Goal: Information Seeking & Learning: Learn about a topic

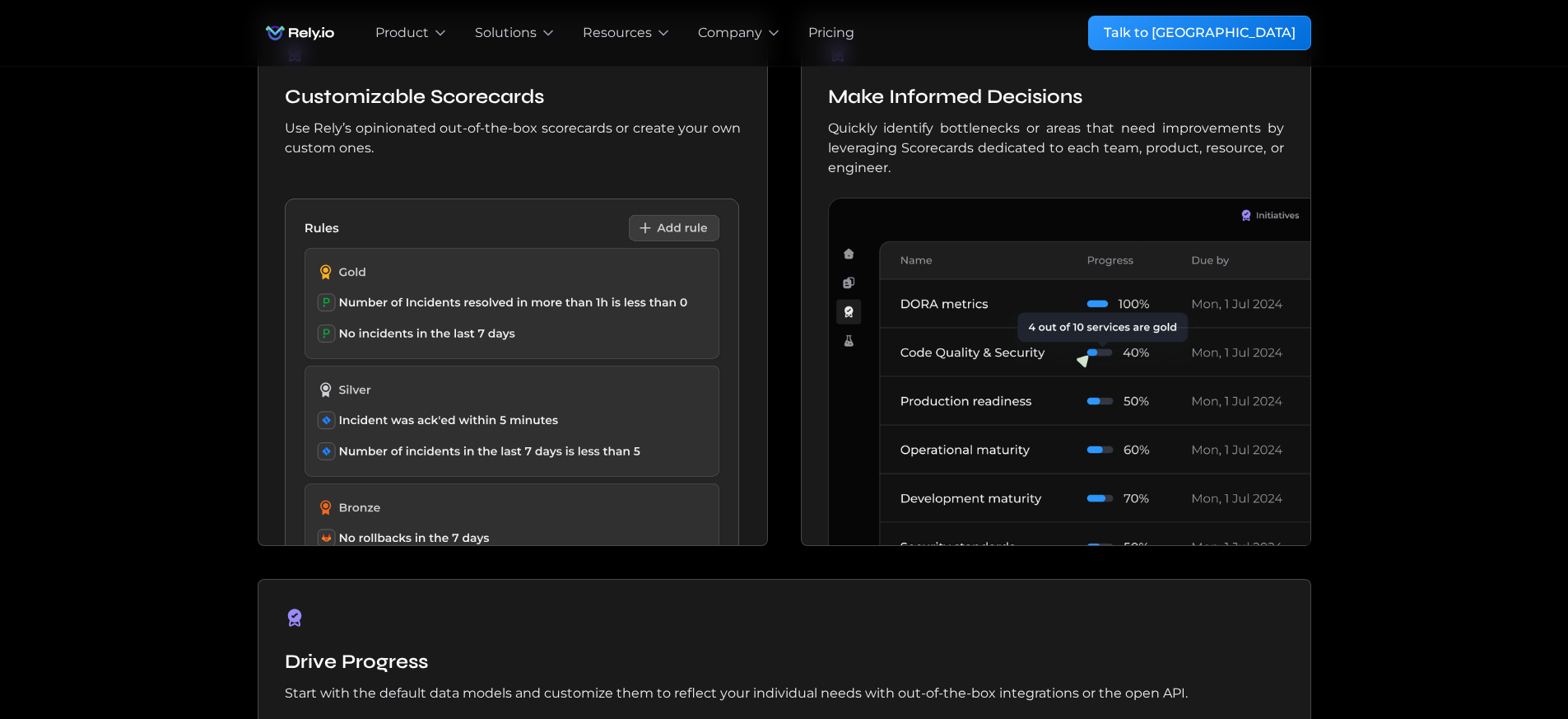
scroll to position [1186, 0]
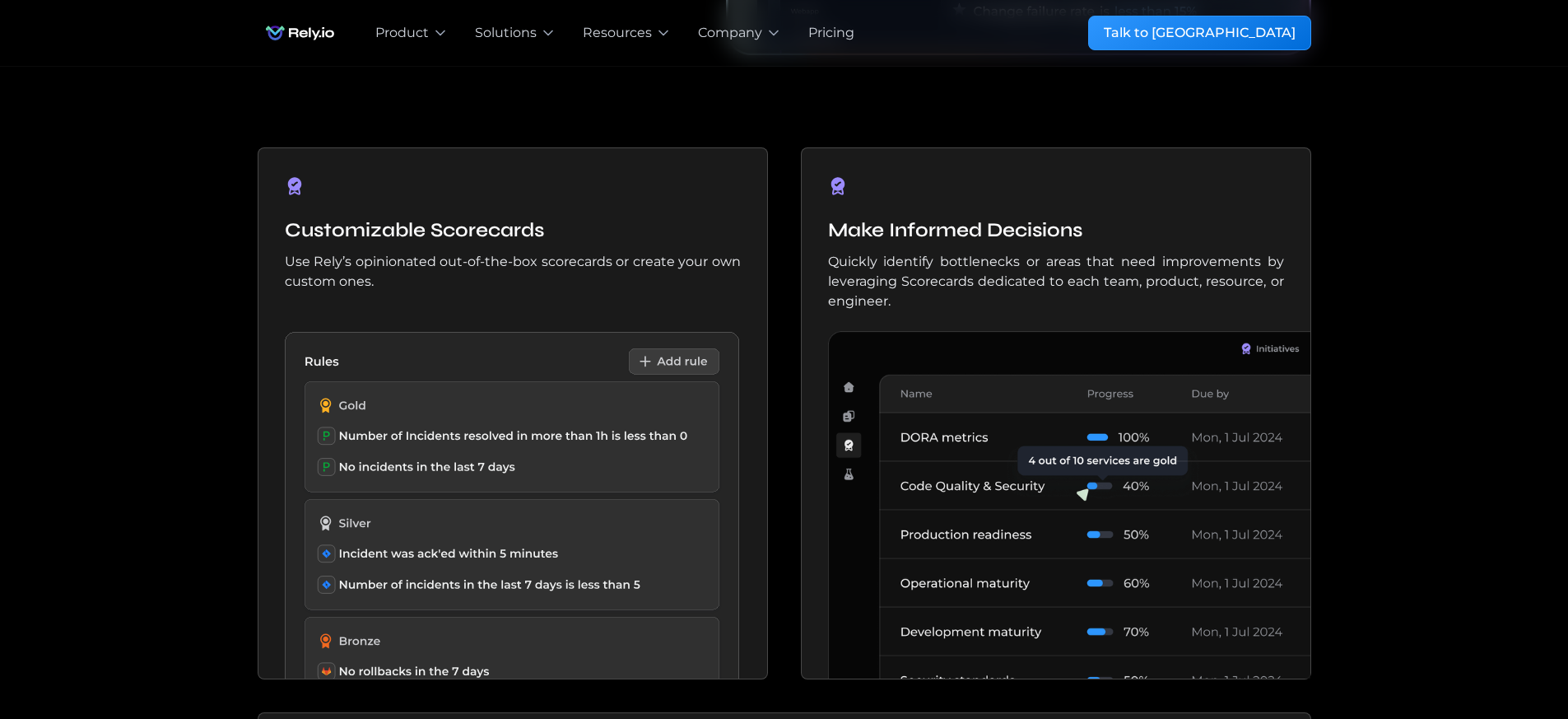
click at [465, 465] on img at bounding box center [526, 506] width 482 height 348
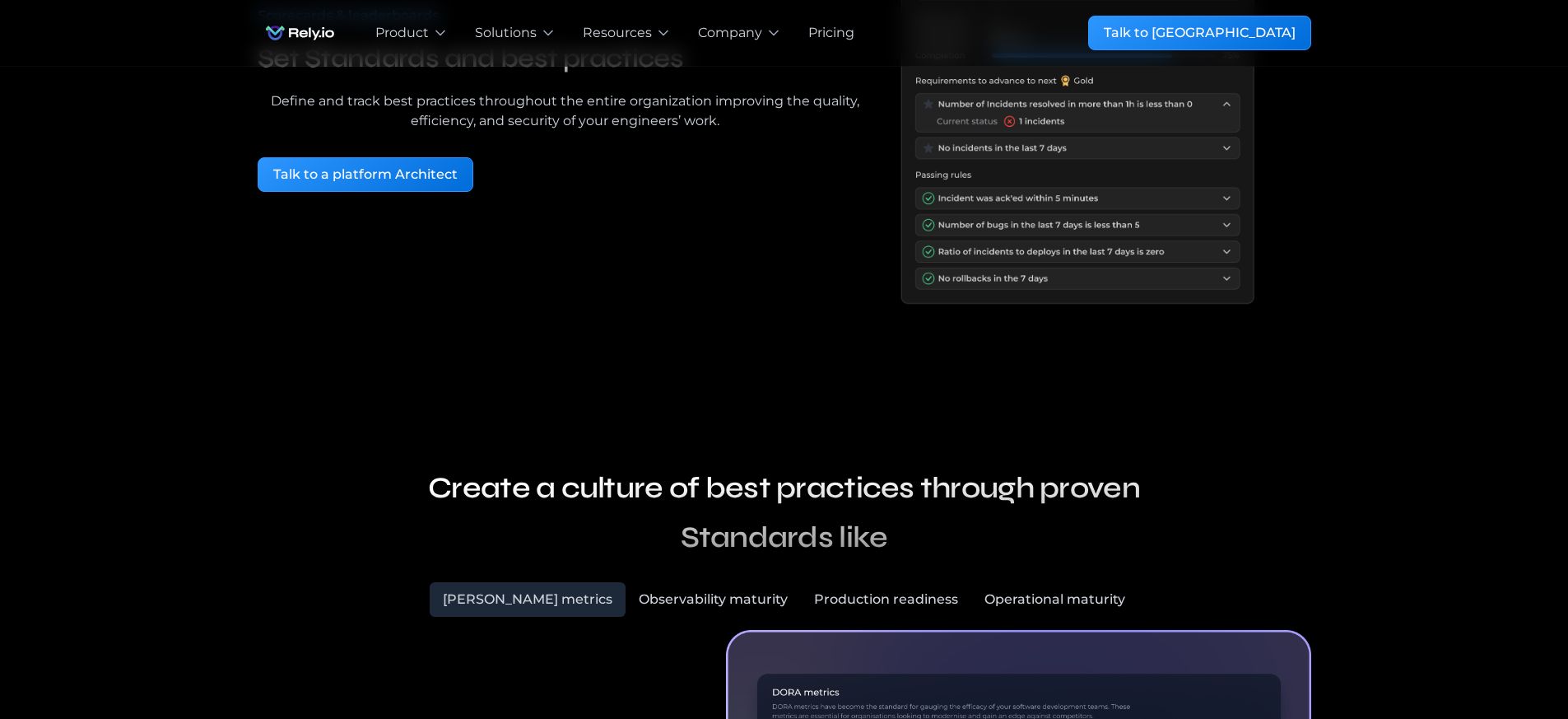
scroll to position [444, 0]
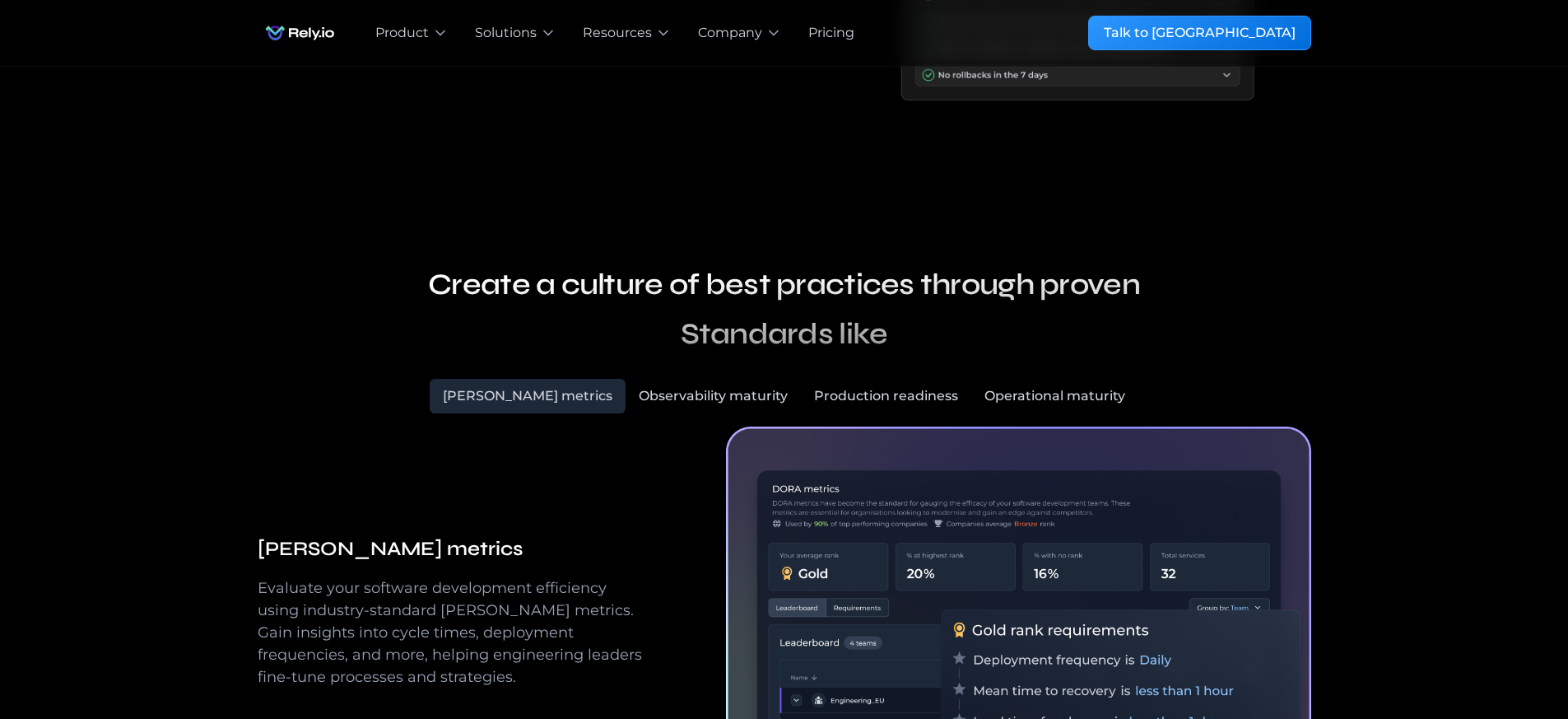
click at [891, 285] on h2 "Create a culture of best practices through proven Standards like" at bounding box center [784, 309] width 724 height 99
click at [682, 395] on div "Observability maturity" at bounding box center [713, 395] width 149 height 19
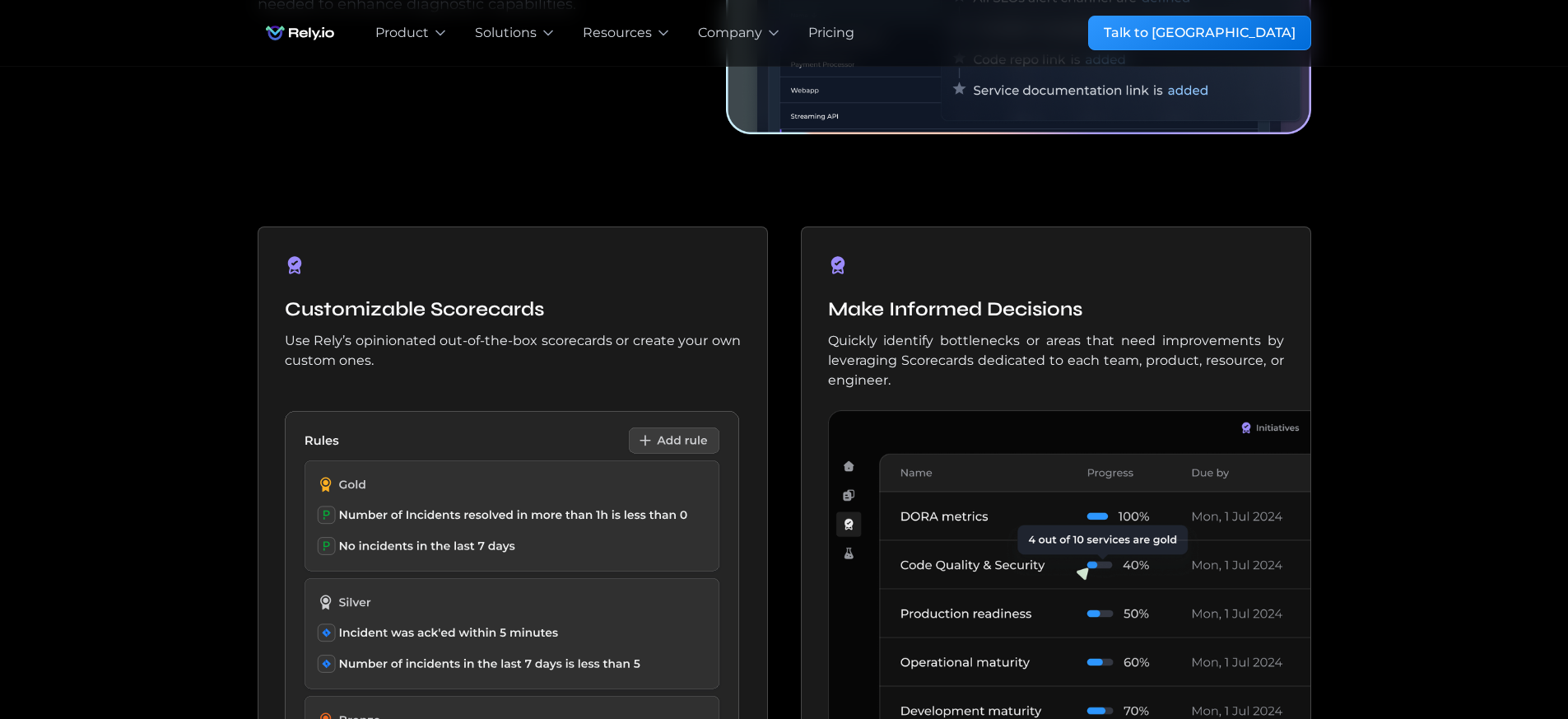
scroll to position [1334, 0]
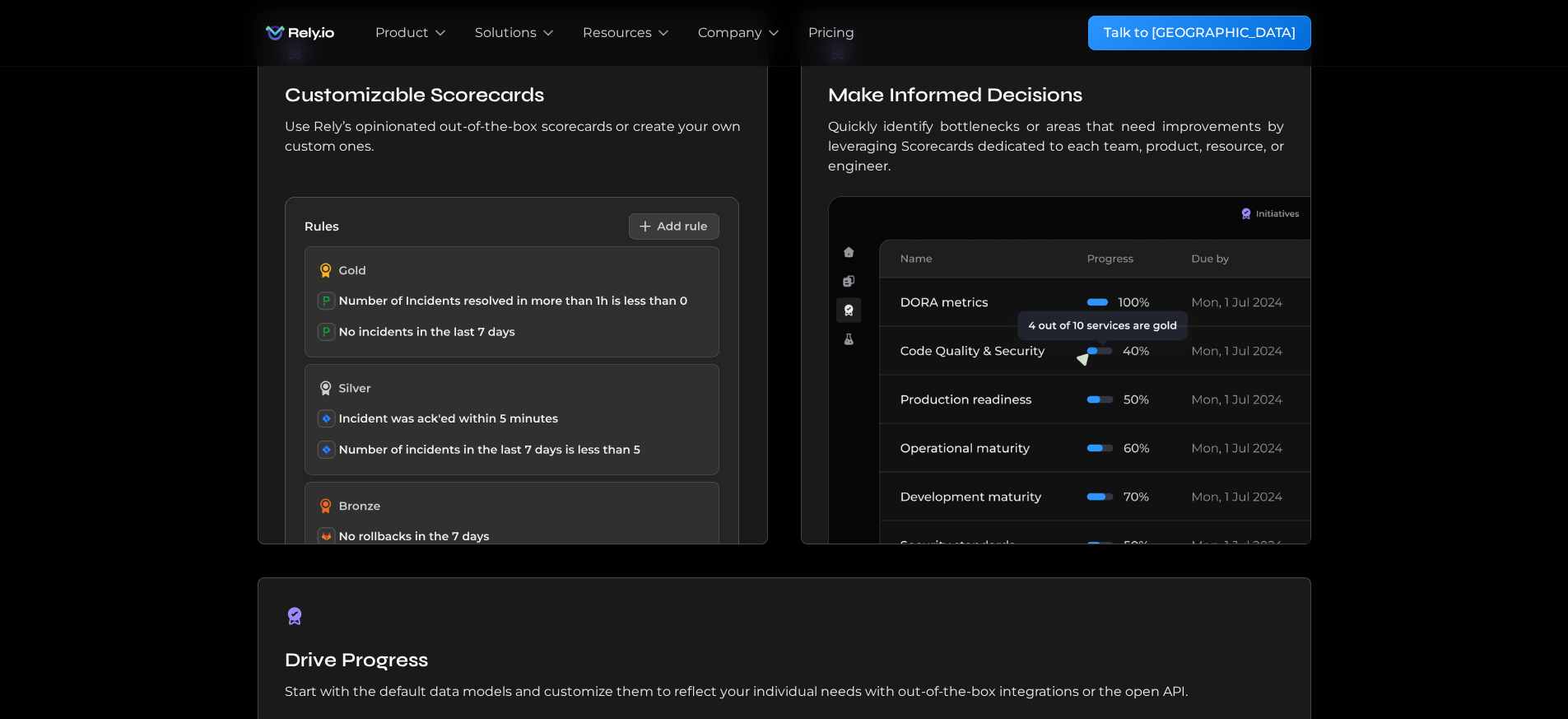
click at [917, 492] on img at bounding box center [1069, 369] width 482 height 348
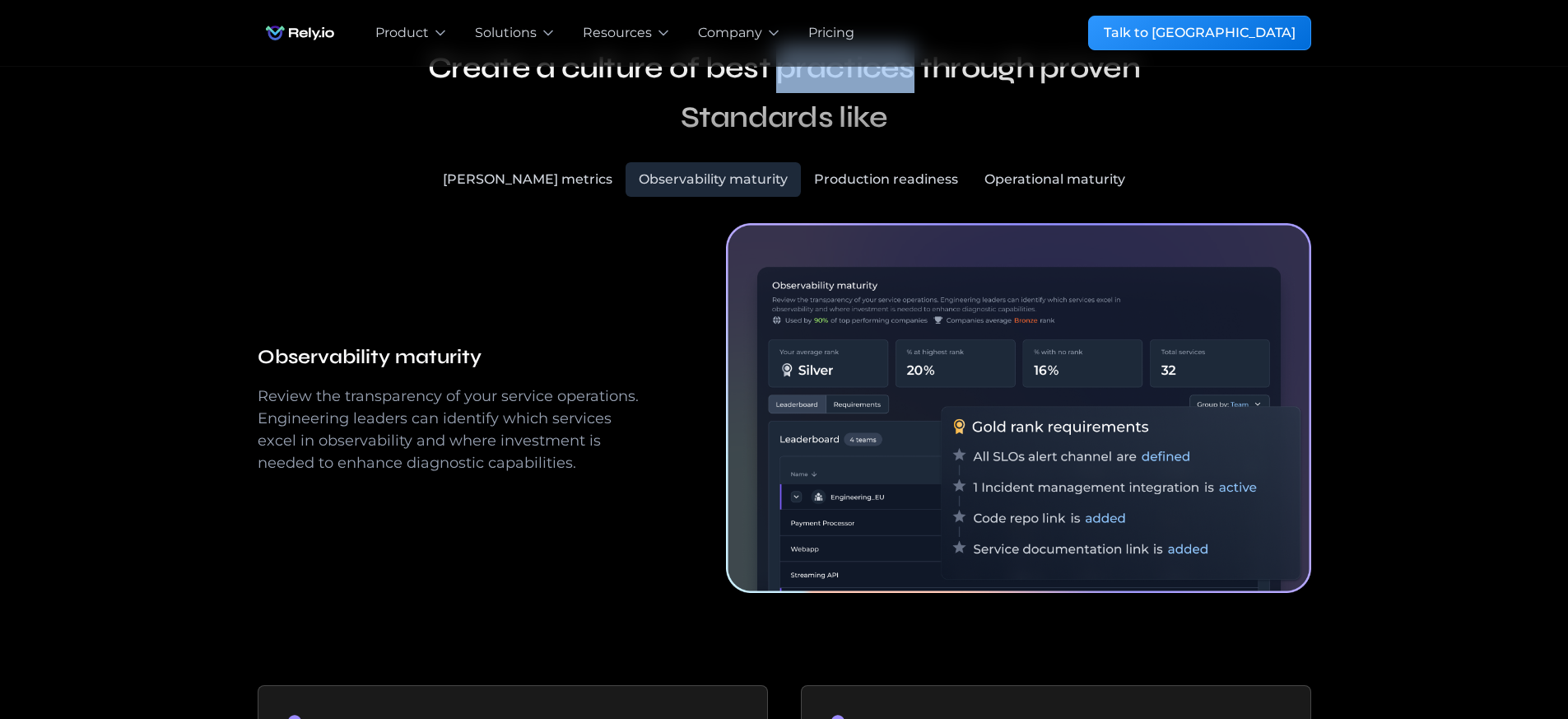
scroll to position [741, 0]
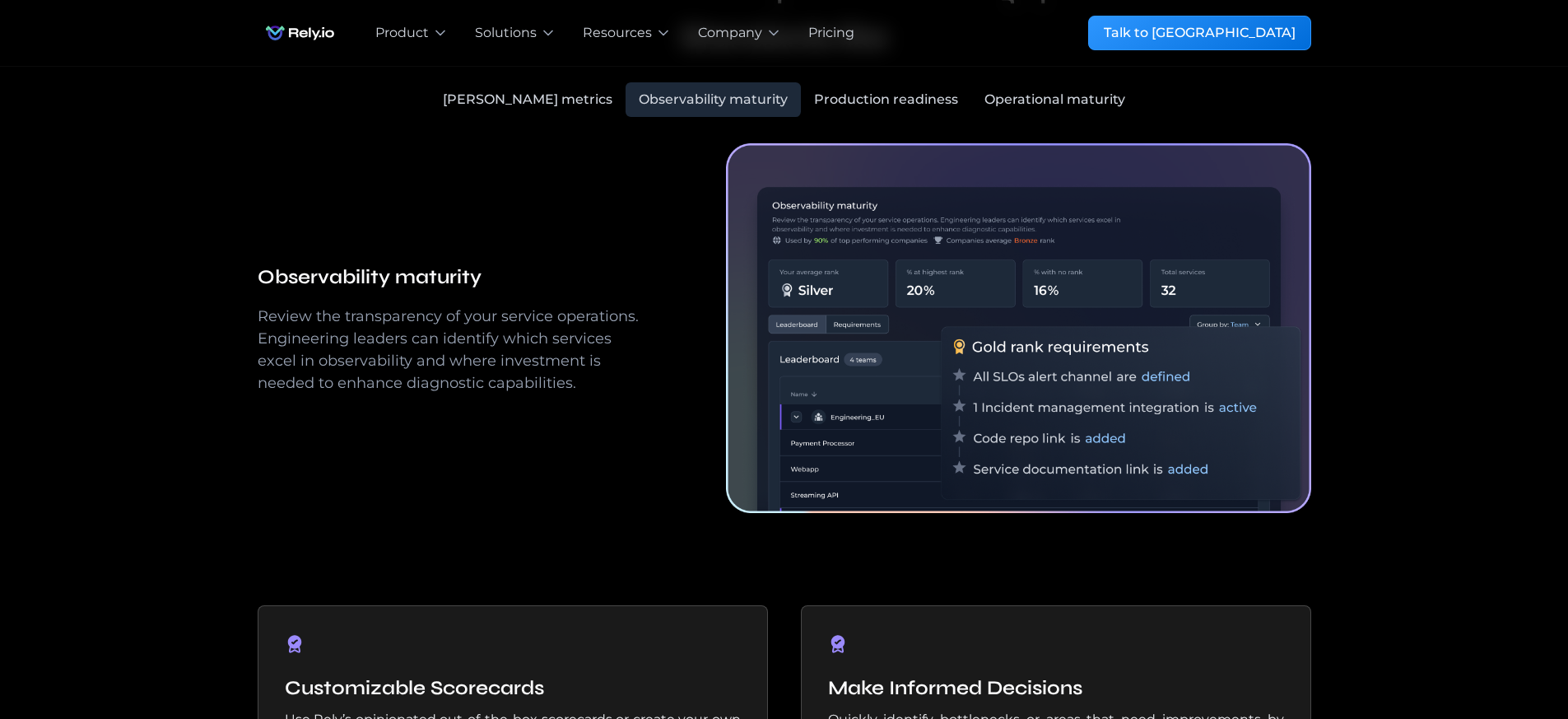
click at [863, 75] on div "Our blog Create a culture of best practices through proven Standards like [PERS…" at bounding box center [784, 231] width 1053 height 641
click at [869, 107] on div "Production readiness" at bounding box center [886, 99] width 144 height 19
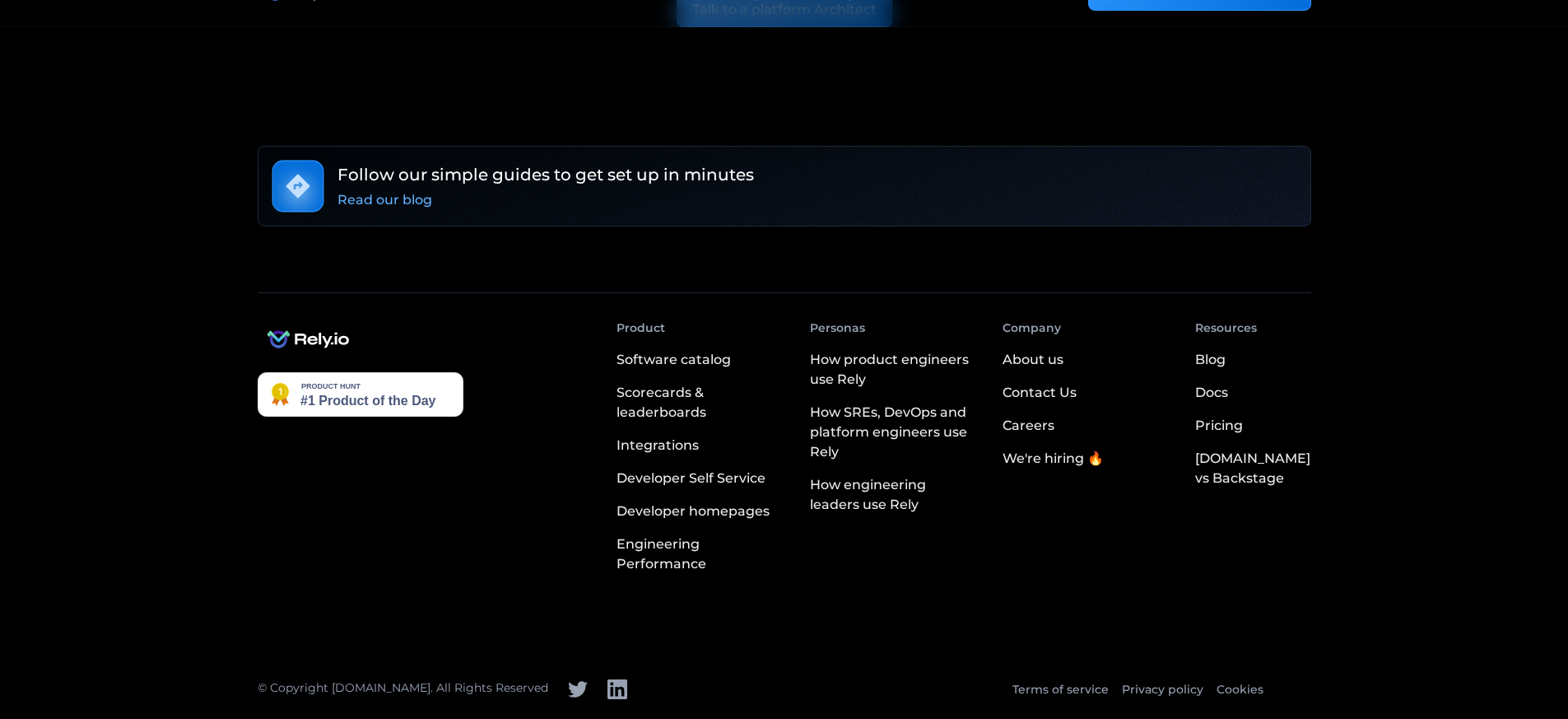
scroll to position [3997, 0]
